Goal: Information Seeking & Learning: Learn about a topic

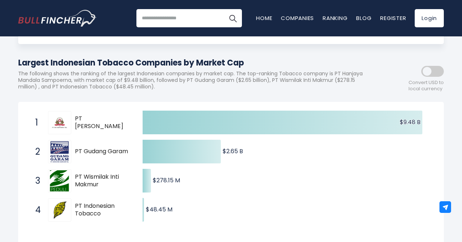
click at [441, 75] on span at bounding box center [433, 71] width 23 height 11
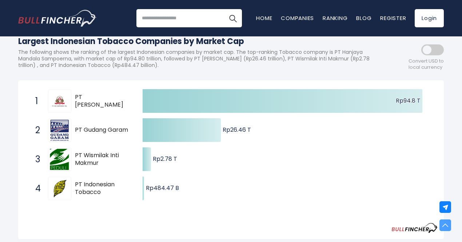
scroll to position [89, 0]
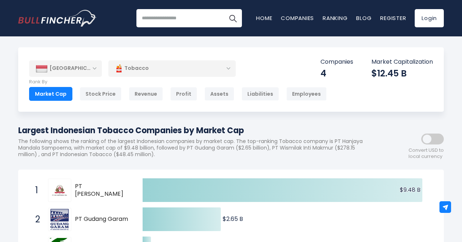
click at [440, 138] on span at bounding box center [433, 139] width 23 height 11
click at [190, 71] on div "Tobacco" at bounding box center [172, 68] width 127 height 17
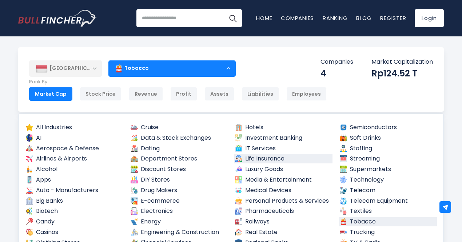
scroll to position [26, 0]
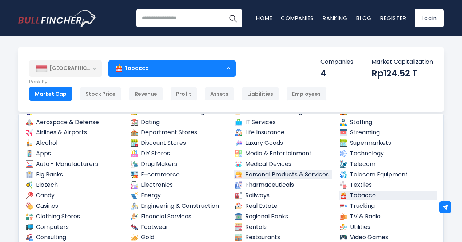
click at [280, 172] on link "Personal Products & Services" at bounding box center [283, 174] width 98 height 9
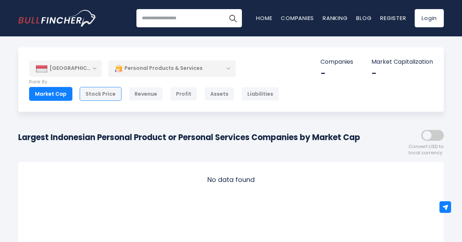
click at [98, 93] on div "Stock Price" at bounding box center [101, 94] width 42 height 14
